Goal: Task Accomplishment & Management: Use online tool/utility

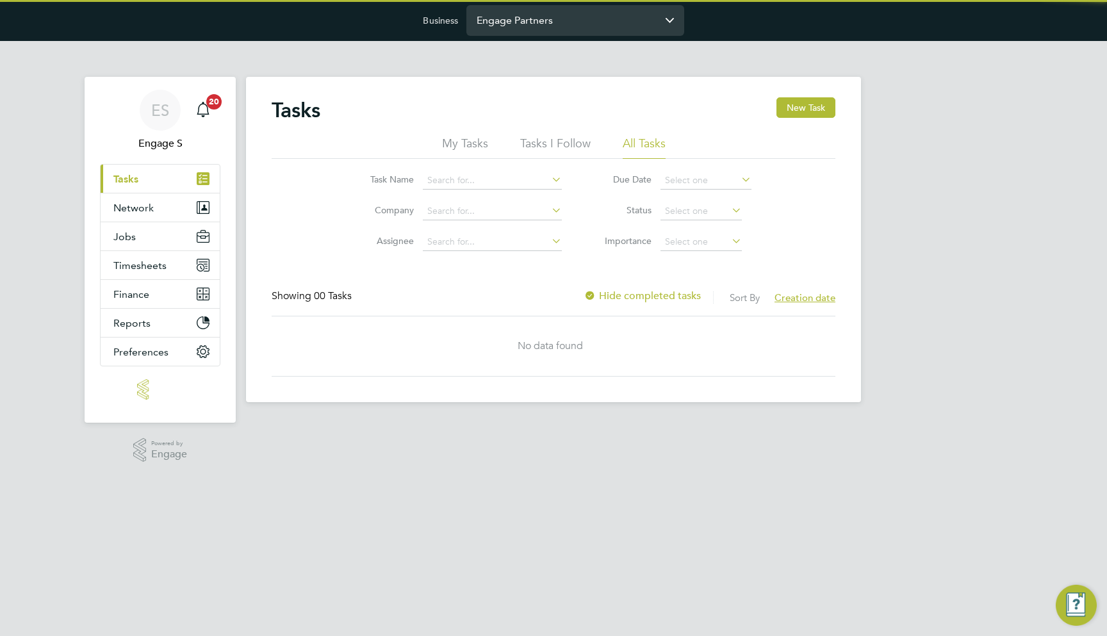
click at [545, 30] on input "Engage Partners" at bounding box center [575, 20] width 218 height 30
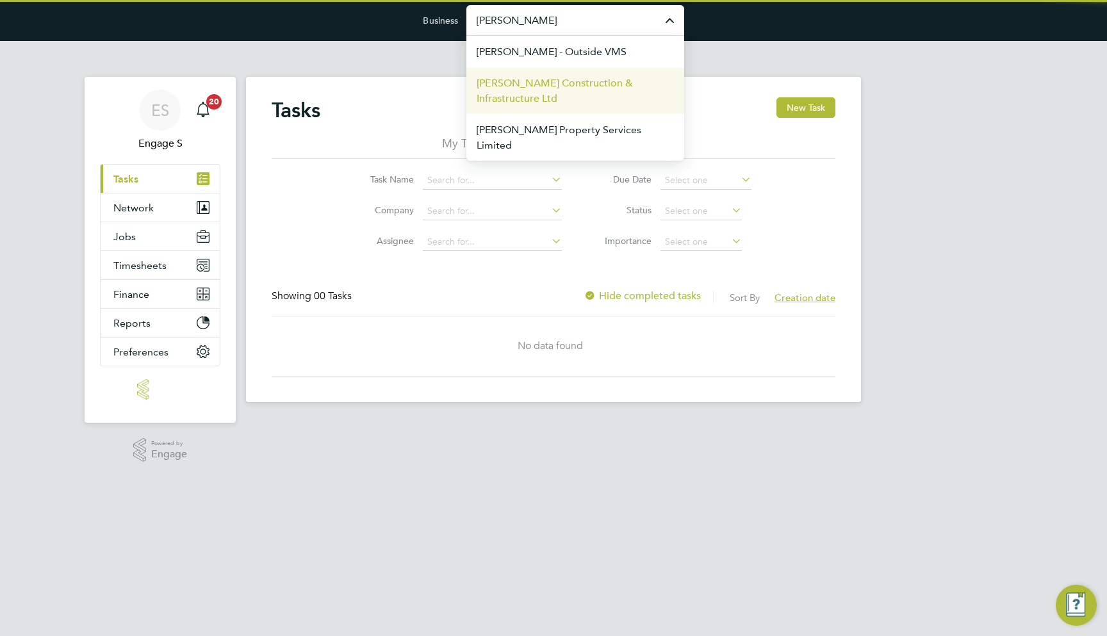
click at [581, 88] on span "[PERSON_NAME] Construction & Infrastructure Ltd" at bounding box center [575, 91] width 197 height 31
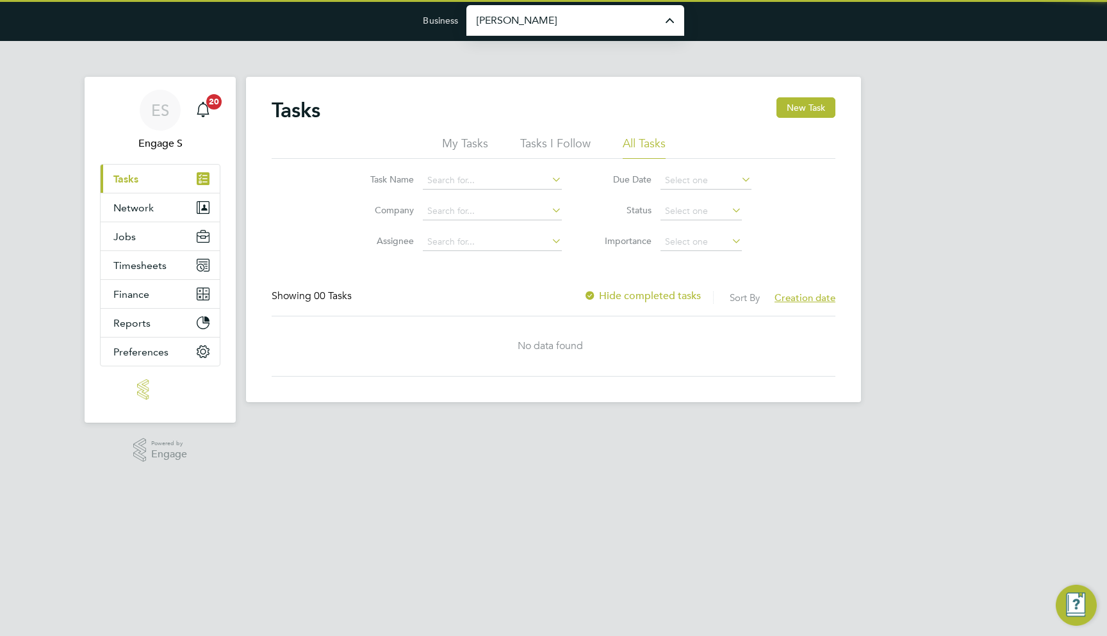
type input "[PERSON_NAME] Construction & Infrastructure Ltd"
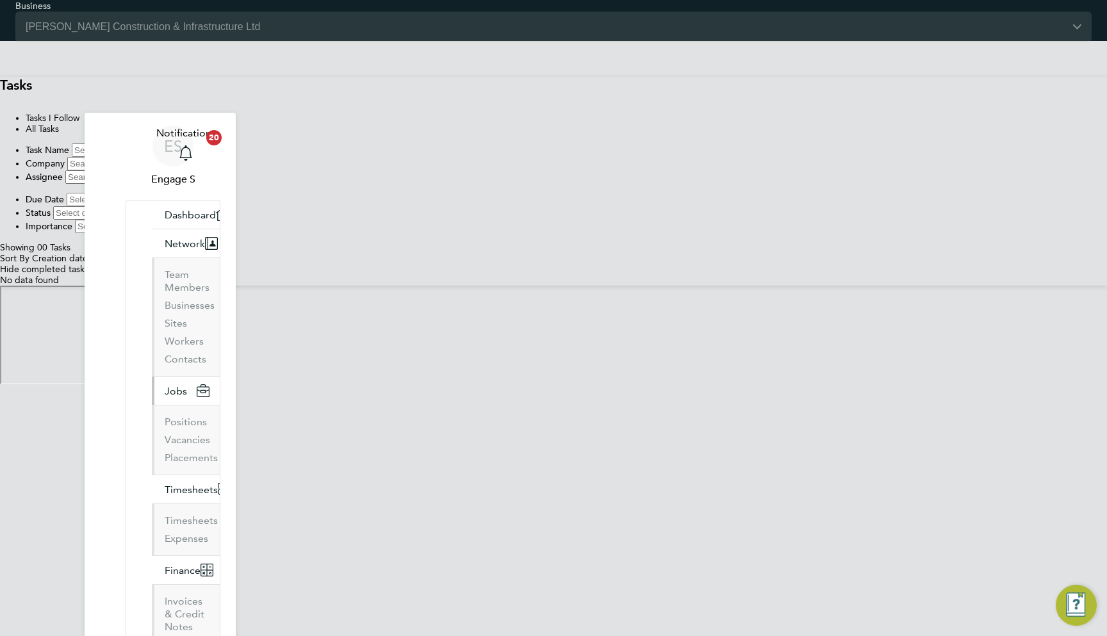
click at [160, 377] on button "Jobs" at bounding box center [186, 391] width 68 height 28
click at [165, 416] on link "Positions" at bounding box center [186, 422] width 42 height 12
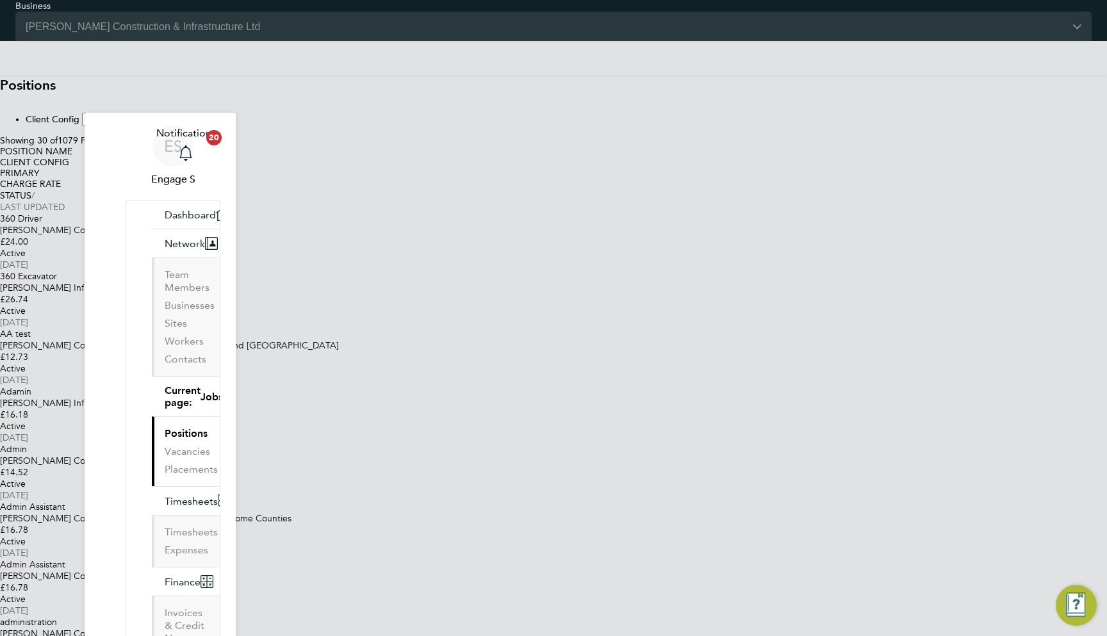
click at [595, 434] on div "Adamin Morgan Sindall Infra - Highways £16.18 Active 14 Aug 2025" at bounding box center [553, 415] width 1107 height 58
click at [559, 293] on div "Morgan Sindall Infra - Nuclear Energy Water" at bounding box center [553, 288] width 1107 height 12
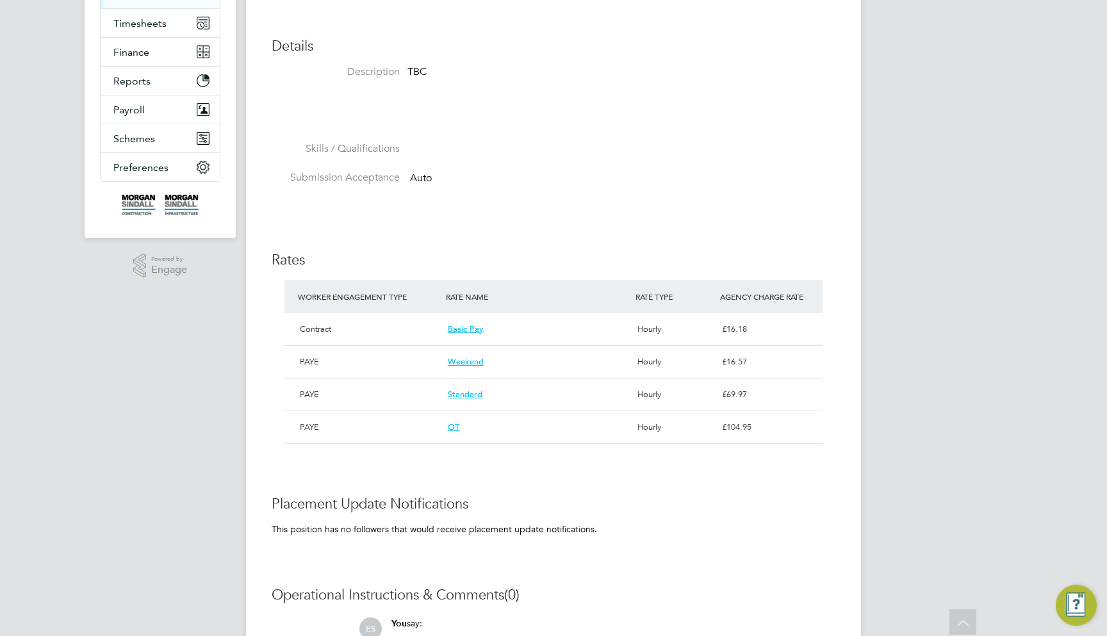
scroll to position [435, 0]
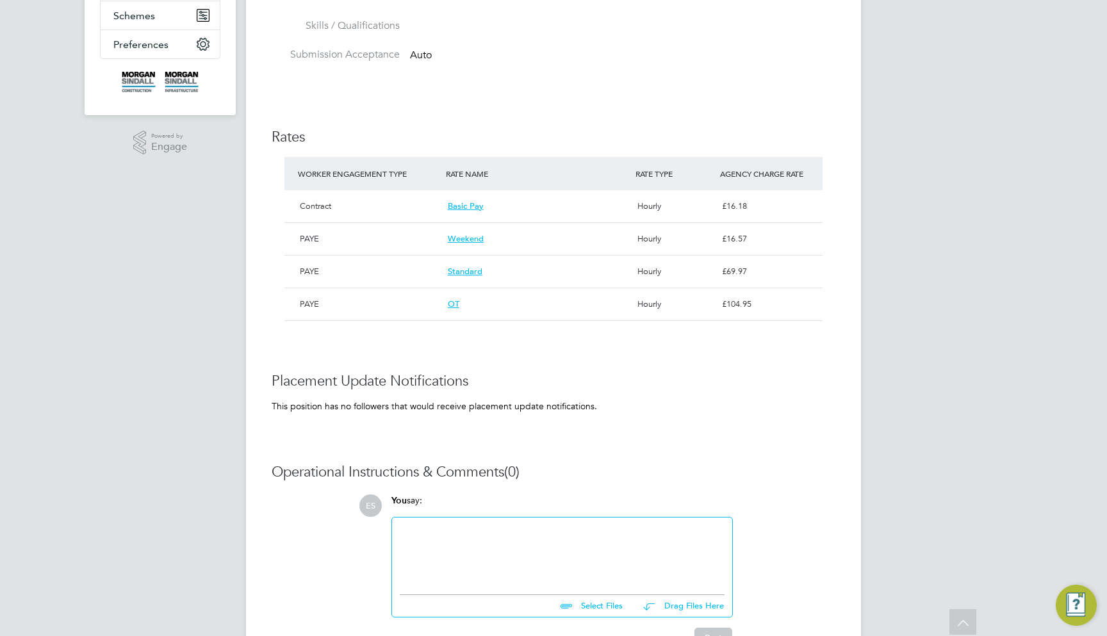
click at [471, 200] on span "Basic Pay" at bounding box center [466, 205] width 36 height 11
click at [469, 270] on span "Standard" at bounding box center [465, 271] width 35 height 11
click at [419, 268] on div "PAYE" at bounding box center [369, 272] width 148 height 22
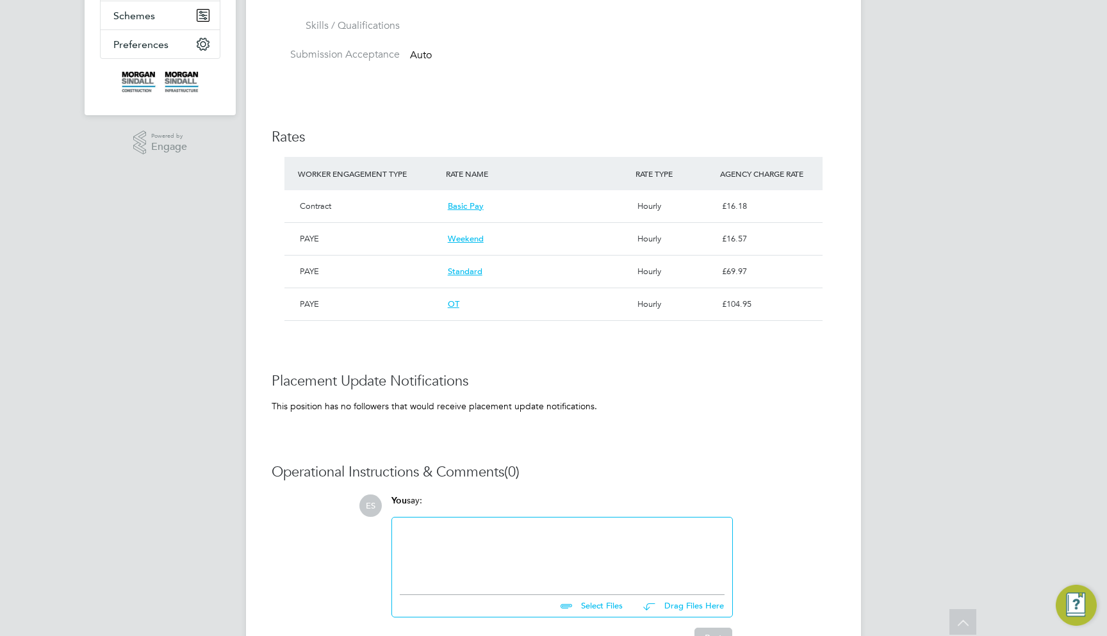
click at [458, 242] on div "Weekend" at bounding box center [538, 239] width 190 height 22
click at [462, 238] on span "Weekend" at bounding box center [466, 238] width 36 height 11
click at [397, 273] on div "PAYE" at bounding box center [369, 272] width 148 height 22
click at [432, 293] on div "PAYE" at bounding box center [369, 304] width 148 height 22
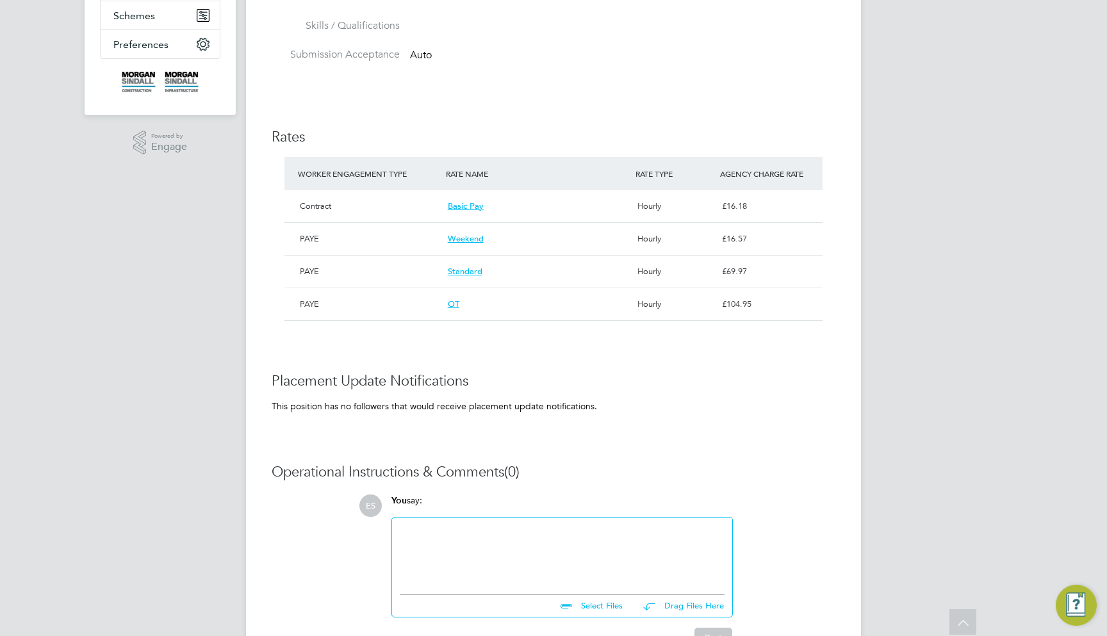
click at [450, 293] on div "OT" at bounding box center [538, 304] width 190 height 22
click at [455, 298] on span "OT" at bounding box center [454, 303] width 12 height 11
click at [621, 364] on div "Position Details Follow Adamin Client Config Morgan Sindall Infra - Highways De…" at bounding box center [554, 164] width 564 height 1005
click at [462, 206] on span "Basic Pay" at bounding box center [466, 205] width 36 height 11
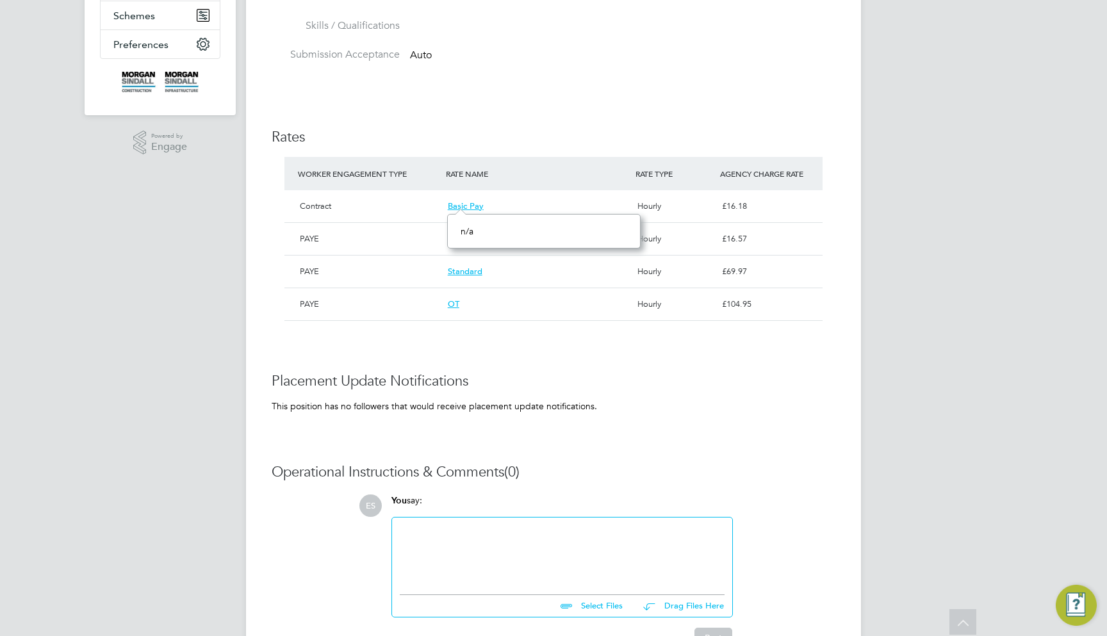
click at [523, 276] on div "Standard" at bounding box center [538, 272] width 190 height 22
click at [475, 233] on span "Weekend" at bounding box center [466, 238] width 36 height 11
click at [452, 298] on span "OT" at bounding box center [454, 303] width 12 height 11
click at [664, 393] on div "Position Details Follow Adamin Client Config Morgan Sindall Infra - Highways De…" at bounding box center [554, 164] width 564 height 1005
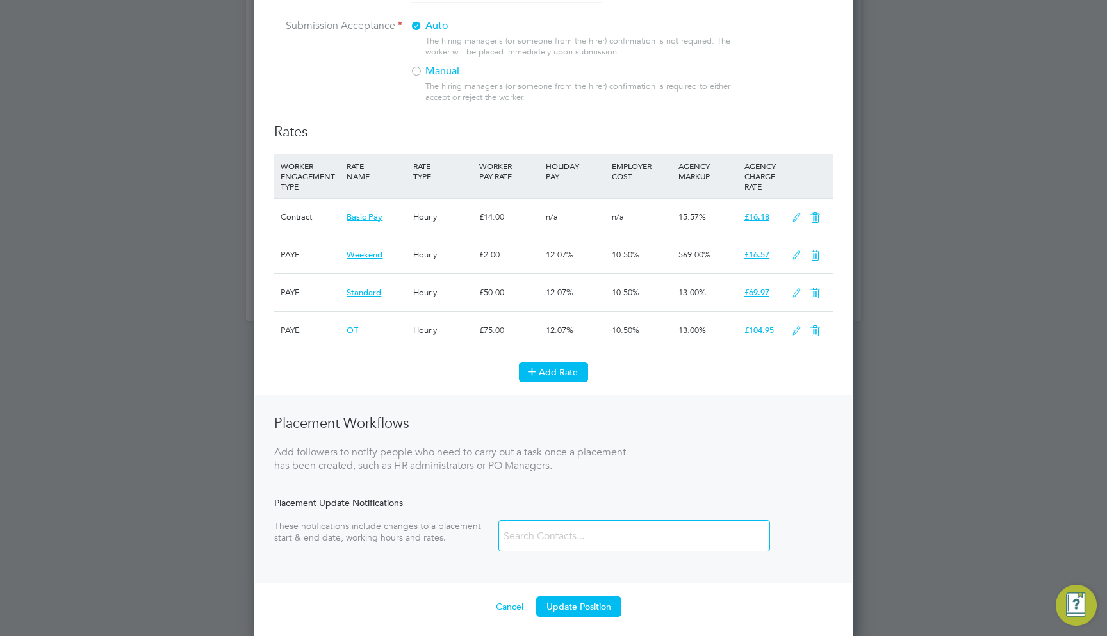
click at [544, 363] on button "Add Rate" at bounding box center [553, 372] width 69 height 20
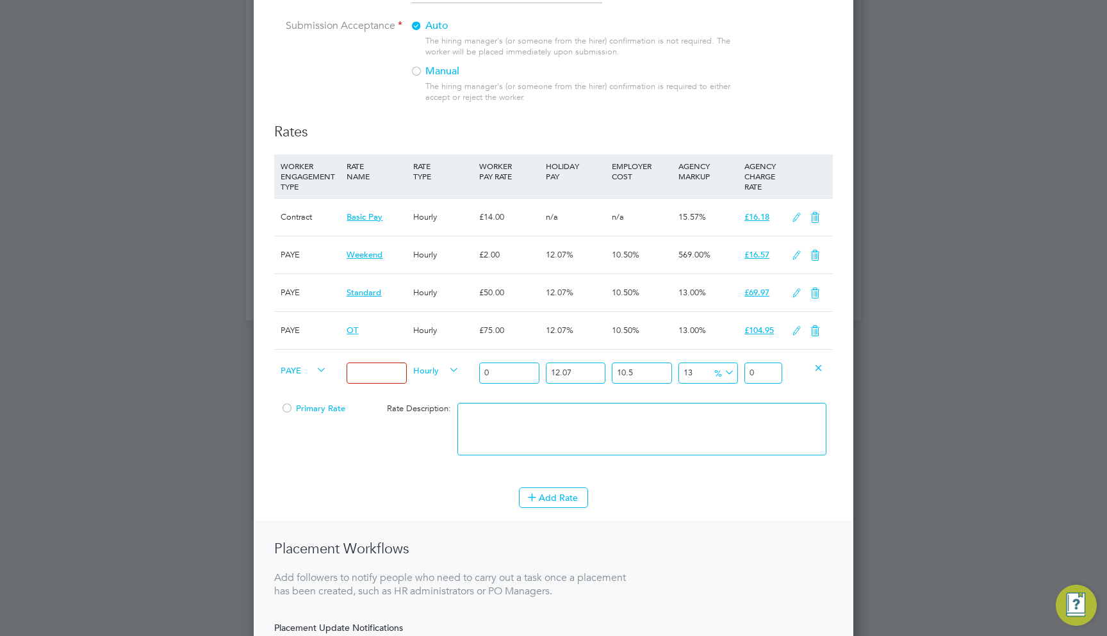
click at [352, 325] on span "OT" at bounding box center [353, 330] width 12 height 11
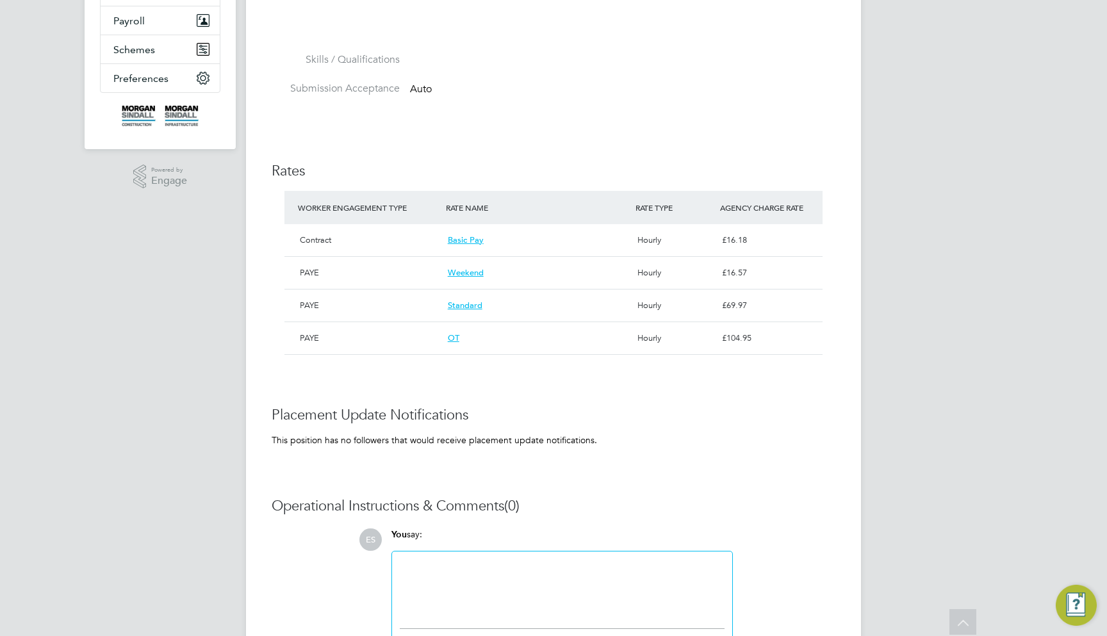
click at [452, 332] on span "OT" at bounding box center [454, 337] width 12 height 11
click at [417, 323] on div "PAYE OT Hourly £104.95" at bounding box center [553, 338] width 538 height 32
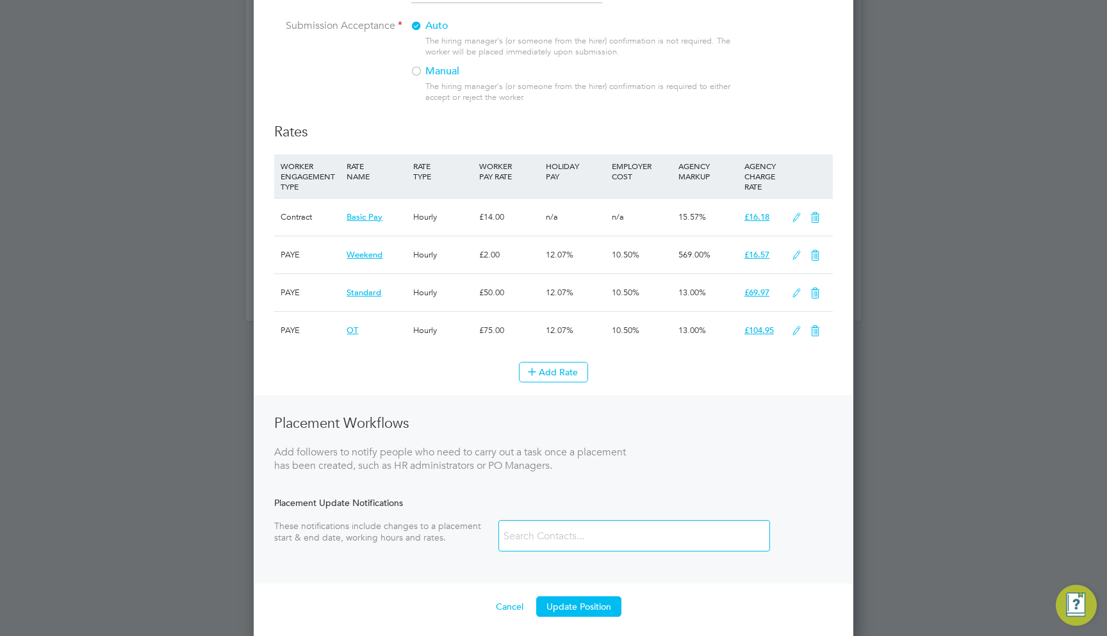
click at [794, 326] on icon at bounding box center [796, 331] width 16 height 10
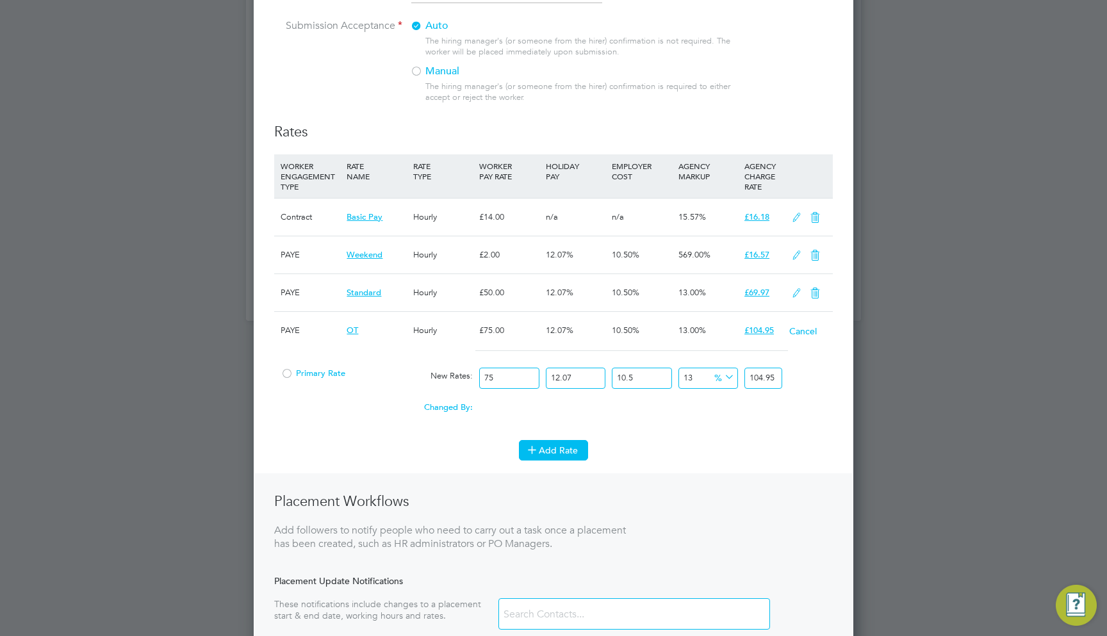
click at [546, 448] on button "Add Rate" at bounding box center [553, 450] width 69 height 20
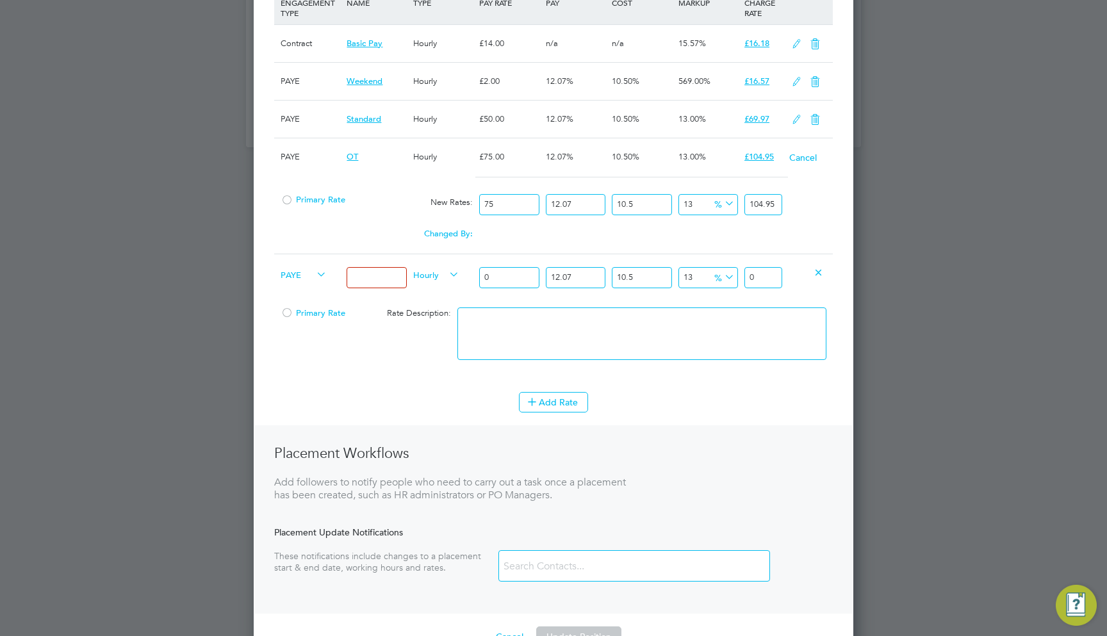
click at [432, 270] on span "Hourly" at bounding box center [436, 274] width 46 height 14
click at [302, 307] on span "Primary Rate" at bounding box center [313, 312] width 65 height 11
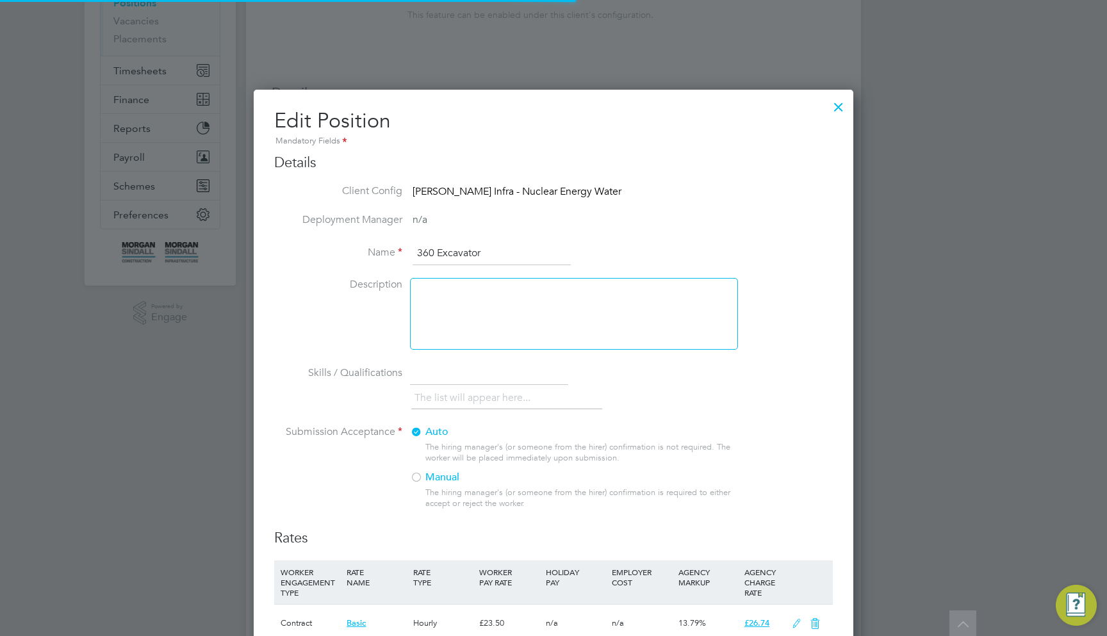
scroll to position [489, 0]
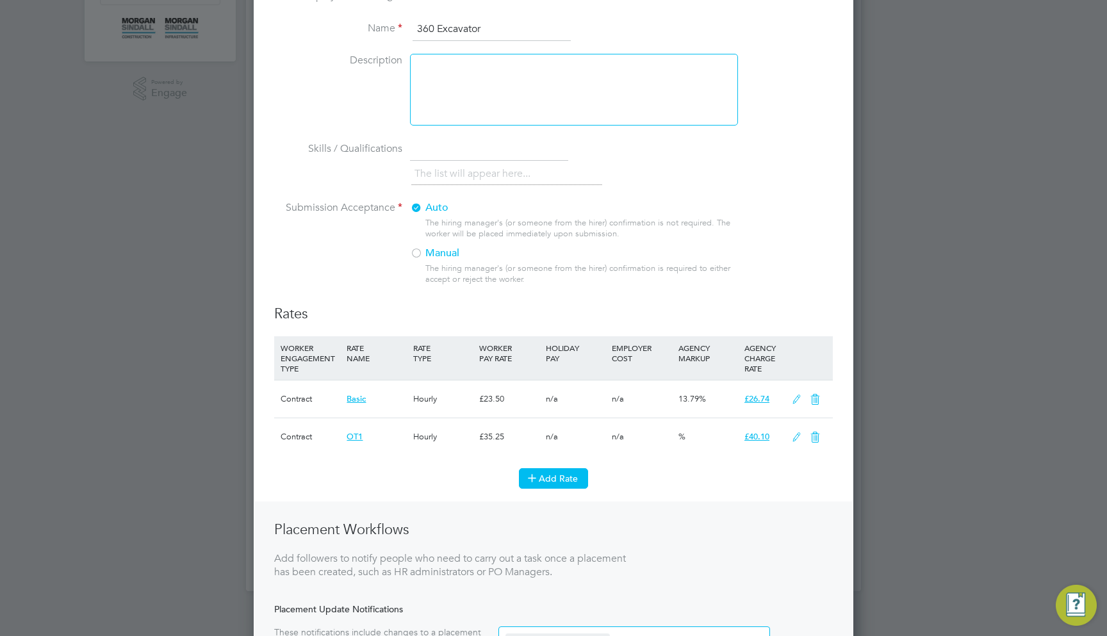
click at [567, 469] on button "Add Rate" at bounding box center [553, 478] width 69 height 20
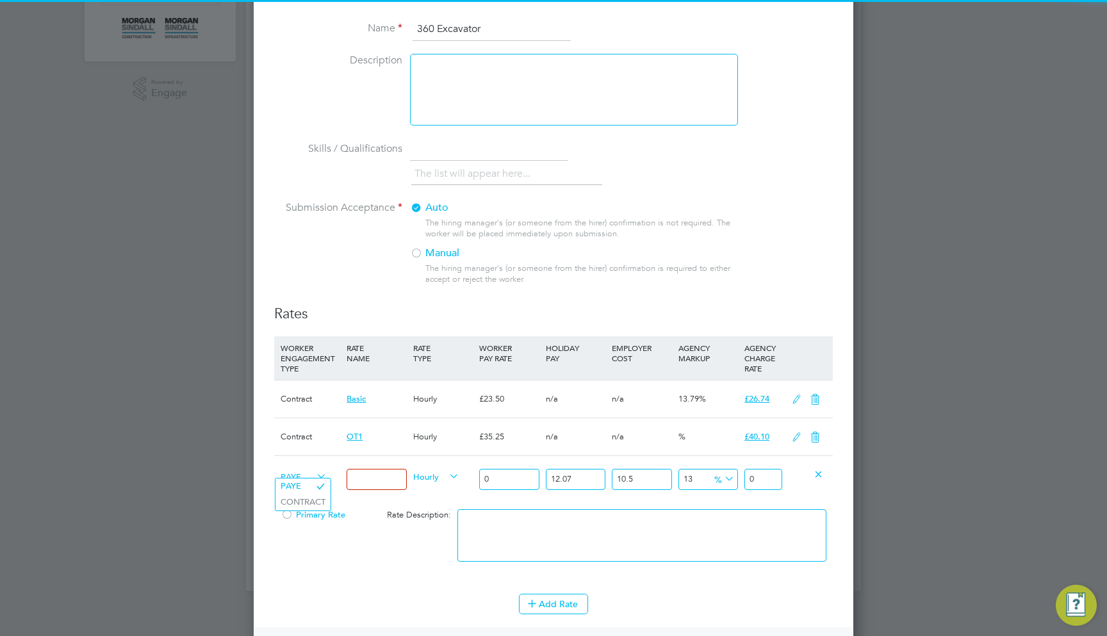
click at [301, 469] on span "PAYE" at bounding box center [304, 476] width 46 height 14
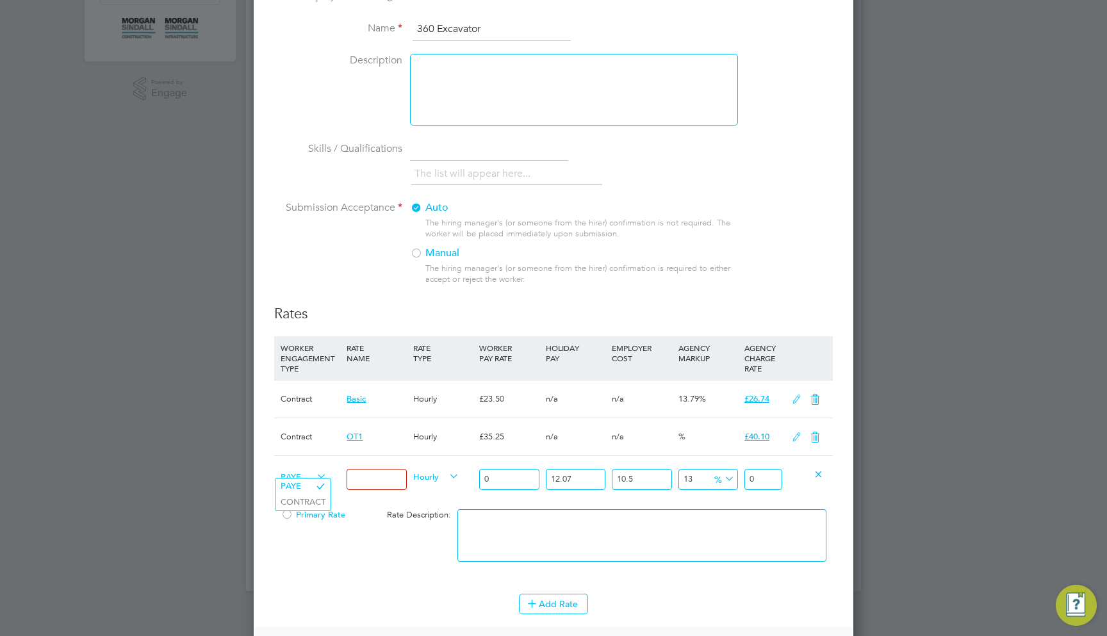
click at [439, 475] on span "Hourly" at bounding box center [436, 476] width 46 height 14
click at [403, 570] on div "Primary Rate Rate Description:" at bounding box center [553, 542] width 559 height 78
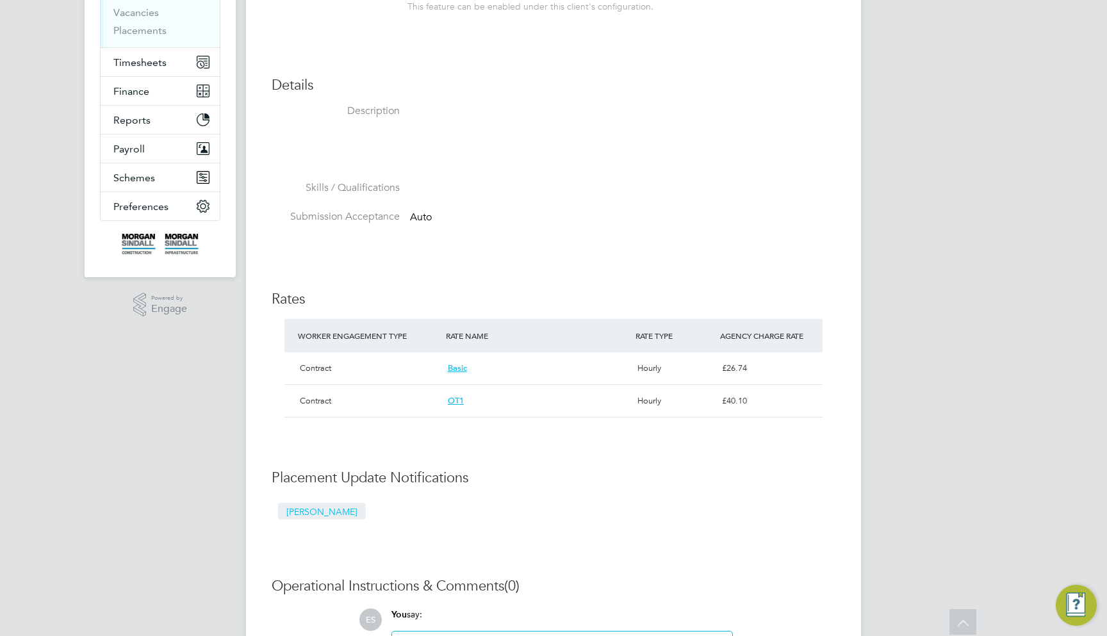
scroll to position [265, 0]
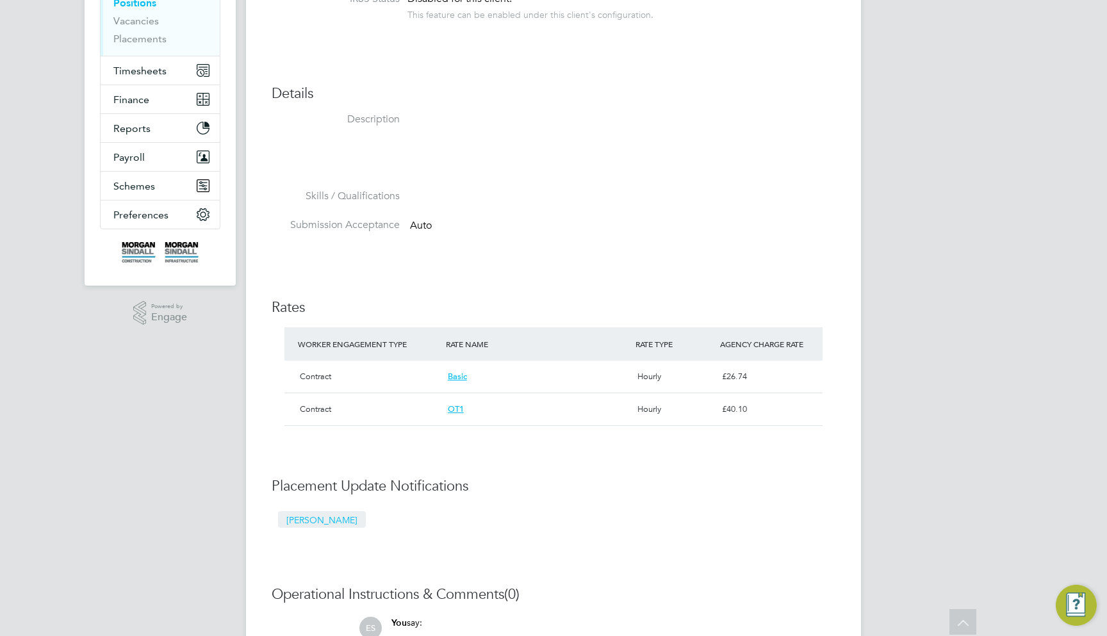
click at [646, 219] on li "Submission Acceptance Auto" at bounding box center [554, 232] width 564 height 29
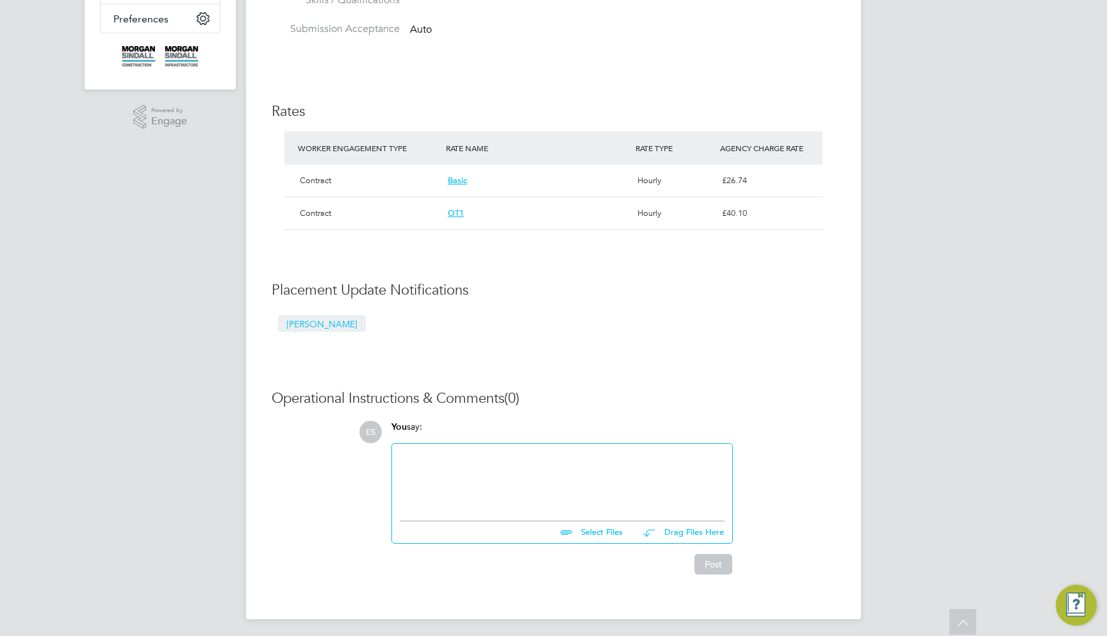
scroll to position [460, 0]
click at [630, 331] on div "[PERSON_NAME]" at bounding box center [554, 324] width 565 height 29
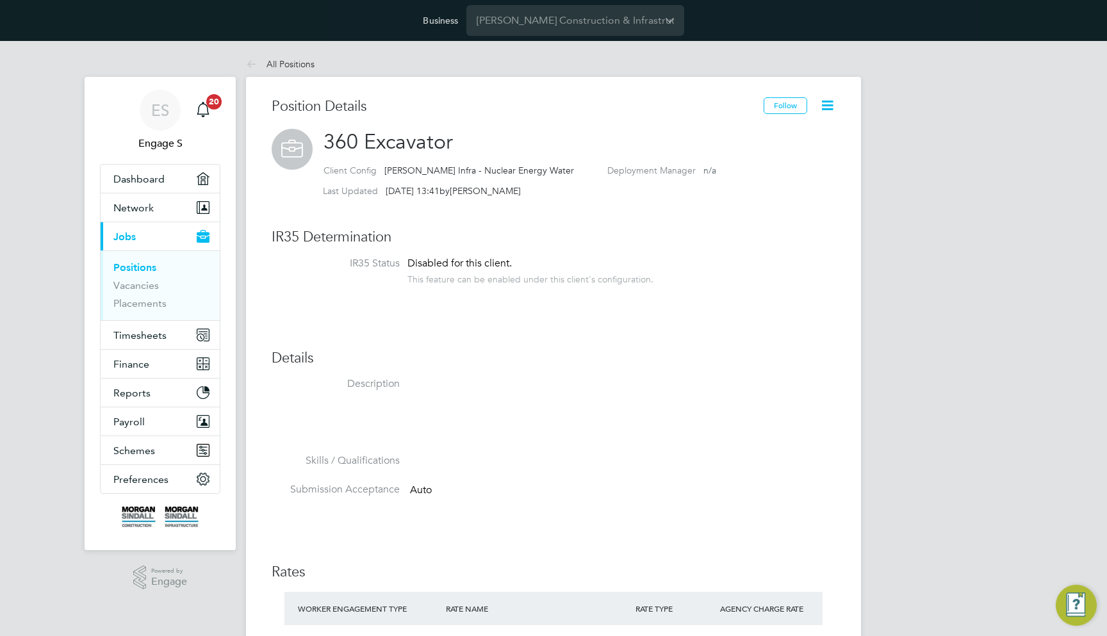
scroll to position [-1, 0]
